Goal: Transaction & Acquisition: Book appointment/travel/reservation

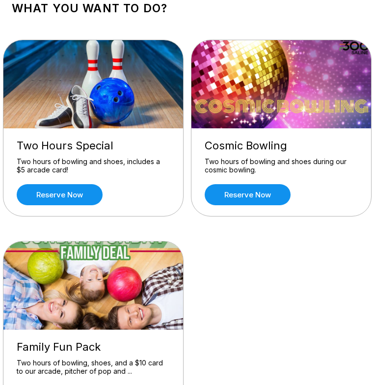
scroll to position [64, 0]
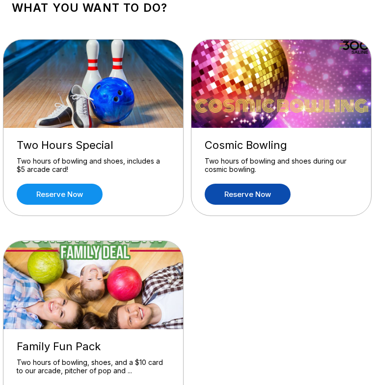
click at [228, 202] on link "Reserve now" at bounding box center [247, 194] width 86 height 21
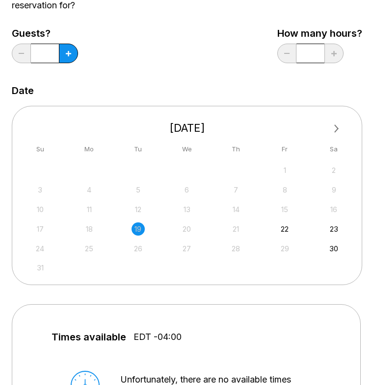
scroll to position [118, 0]
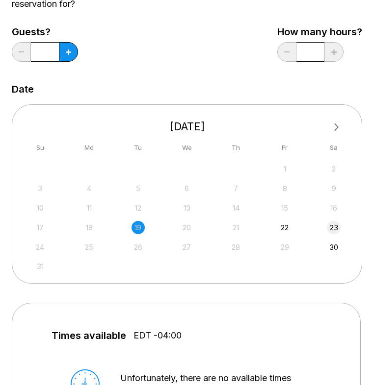
click at [331, 226] on div "23" at bounding box center [332, 227] width 13 height 13
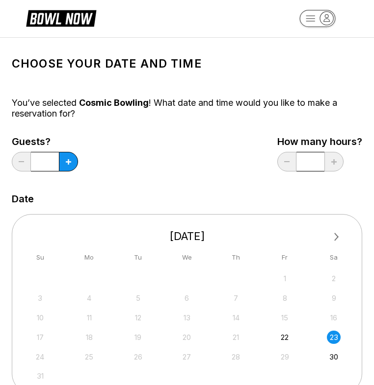
scroll to position [4, 0]
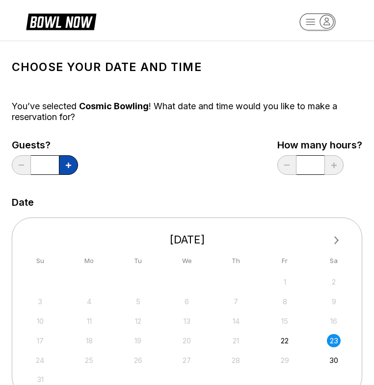
click at [72, 165] on button at bounding box center [68, 165] width 19 height 20
type input "*"
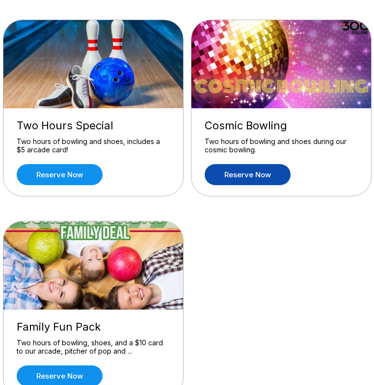
scroll to position [114, 0]
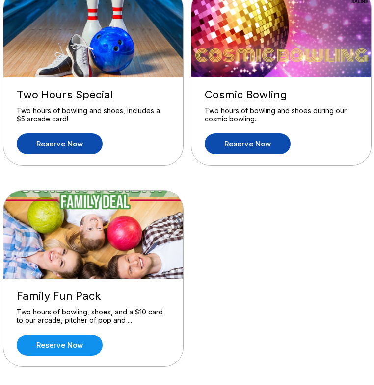
click at [72, 135] on link "Reserve now" at bounding box center [60, 143] width 86 height 21
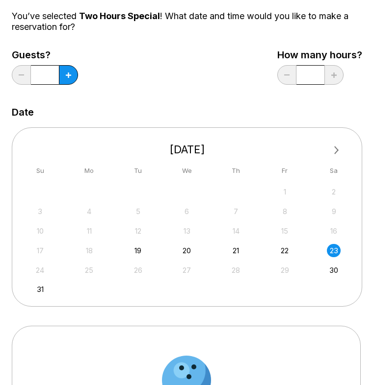
scroll to position [134, 0]
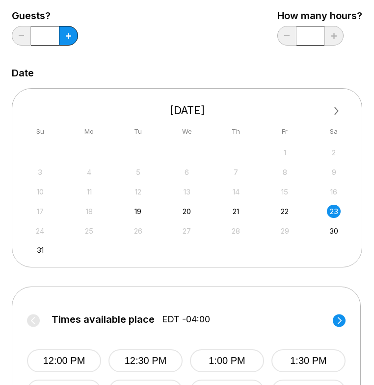
click at [138, 229] on div "26" at bounding box center [137, 231] width 13 height 13
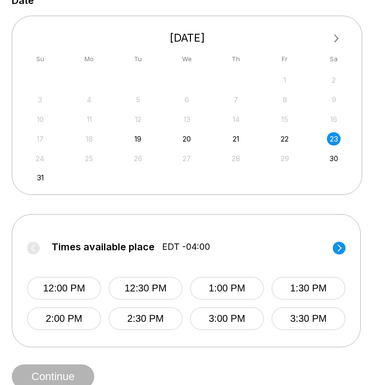
scroll to position [190, 0]
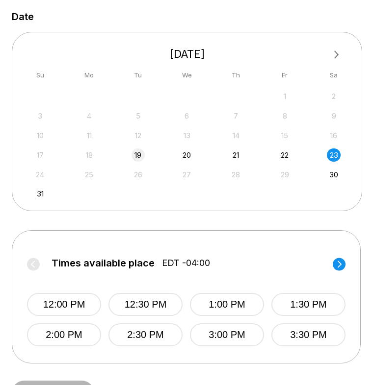
click at [140, 157] on div "19" at bounding box center [137, 155] width 13 height 13
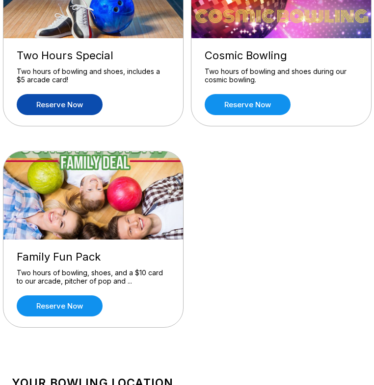
scroll to position [0, 0]
